Goal: Task Accomplishment & Management: Use online tool/utility

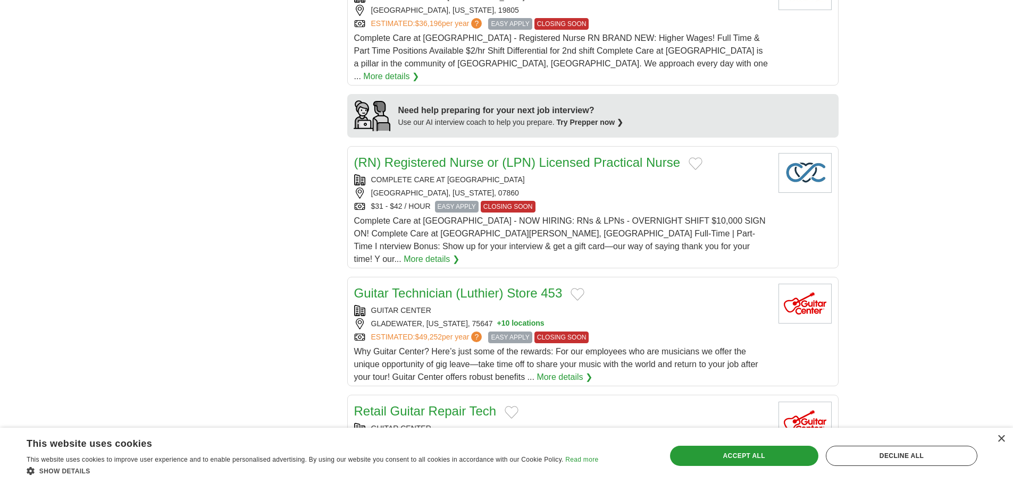
scroll to position [638, 0]
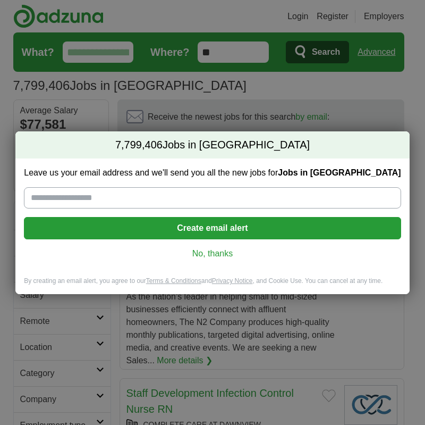
click at [224, 254] on link "No, thanks" at bounding box center [212, 254] width 360 height 12
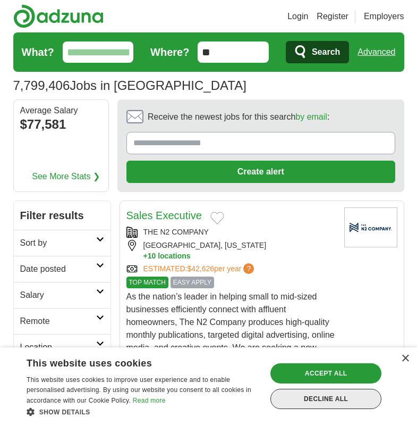
click at [335, 398] on div "Decline all" at bounding box center [326, 399] width 111 height 20
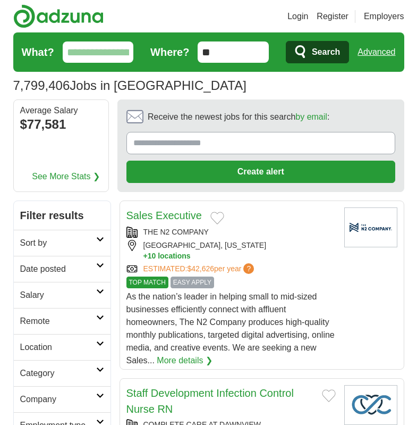
click at [70, 51] on input "What?" at bounding box center [98, 51] width 71 height 21
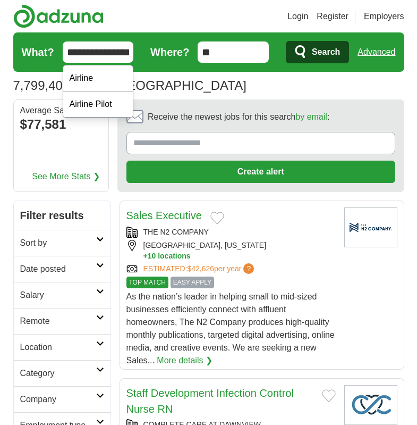
scroll to position [0, 5]
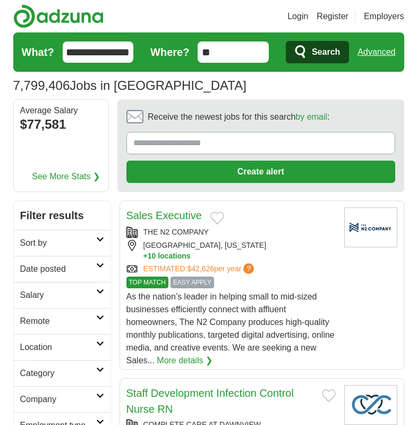
type input "**********"
click at [325, 48] on span "Search" at bounding box center [326, 51] width 28 height 21
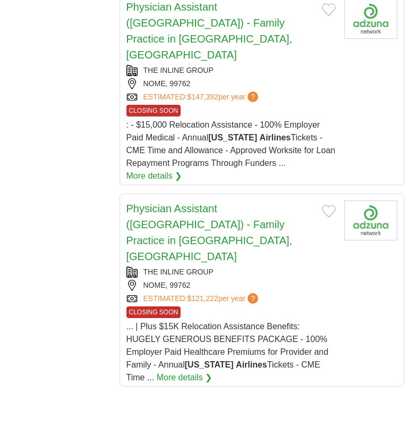
scroll to position [1861, 0]
